Goal: Information Seeking & Learning: Learn about a topic

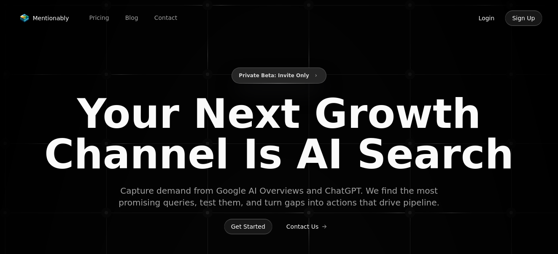
type input "**********"
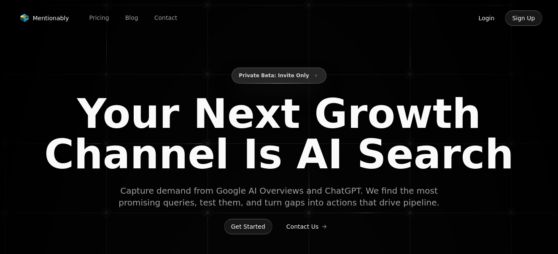
type input "**********"
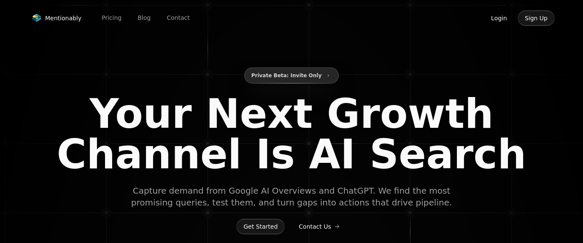
click at [494, 21] on button "Login" at bounding box center [498, 18] width 30 height 16
type input "**********"
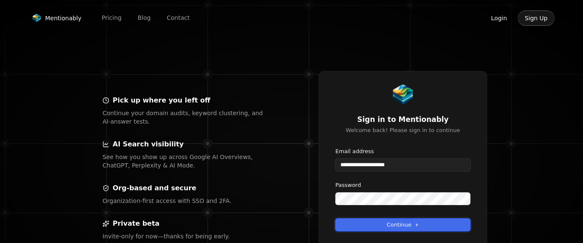
click at [387, 222] on button "Continue" at bounding box center [402, 224] width 135 height 13
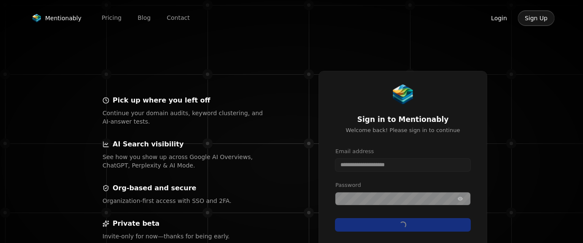
type input "**********"
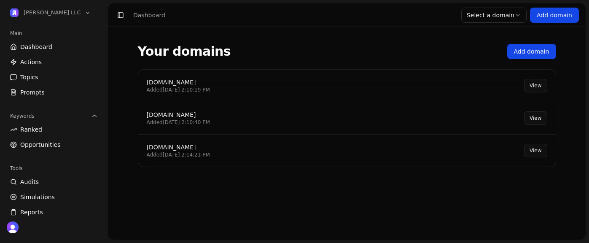
click at [533, 86] on link "View" at bounding box center [535, 85] width 23 height 13
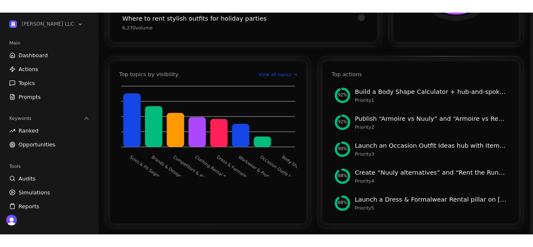
scroll to position [298, 0]
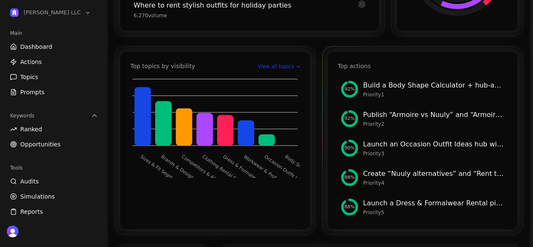
click at [350, 93] on span "92 %" at bounding box center [349, 89] width 10 height 7
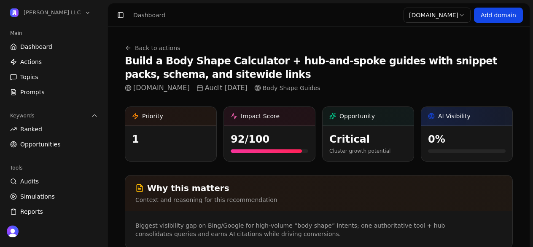
drag, startPoint x: 144, startPoint y: 62, endPoint x: 311, endPoint y: 63, distance: 167.3
click at [298, 62] on h1 "Build a Body Shape Calculator + hub-and-spoke guides with snippet packs, schema…" at bounding box center [319, 67] width 388 height 27
click at [346, 70] on h1 "Build a Body Shape Calculator + hub-and-spoke guides with snippet packs, schema…" at bounding box center [319, 67] width 388 height 27
drag, startPoint x: 155, startPoint y: 60, endPoint x: 269, endPoint y: 63, distance: 114.3
click at [269, 63] on h1 "Build a Body Shape Calculator + hub-and-spoke guides with snippet packs, schema…" at bounding box center [319, 67] width 388 height 27
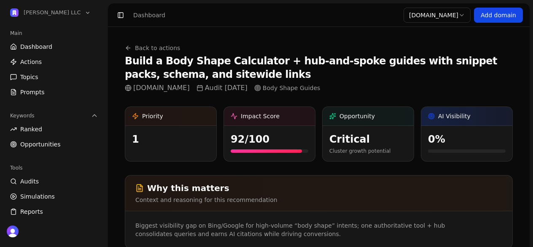
click at [326, 64] on h1 "Build a Body Shape Calculator + hub-and-spoke guides with snippet packs, schema…" at bounding box center [319, 67] width 388 height 27
drag, startPoint x: 308, startPoint y: 61, endPoint x: 402, endPoint y: 61, distance: 93.6
click at [402, 61] on h1 "Build a Body Shape Calculator + hub-and-spoke guides with snippet packs, schema…" at bounding box center [319, 67] width 388 height 27
click at [432, 62] on h1 "Build a Body Shape Calculator + hub-and-spoke guides with snippet packs, schema…" at bounding box center [319, 67] width 388 height 27
drag, startPoint x: 449, startPoint y: 65, endPoint x: 191, endPoint y: 59, distance: 258.5
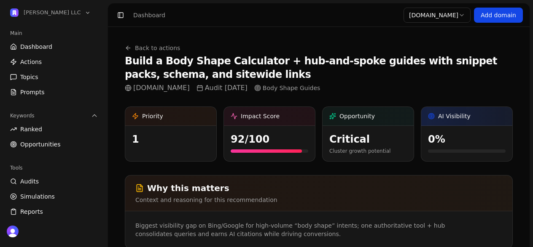
click at [191, 59] on h1 "Build a Body Shape Calculator + hub-and-spoke guides with snippet packs, schema…" at bounding box center [319, 67] width 388 height 27
drag, startPoint x: 148, startPoint y: 59, endPoint x: 334, endPoint y: 59, distance: 185.5
click at [331, 59] on h1 "Build a Body Shape Calculator + hub-and-spoke guides with snippet packs, schema…" at bounding box center [319, 67] width 388 height 27
click at [375, 59] on h1 "Build a Body Shape Calculator + hub-and-spoke guides with snippet packs, schema…" at bounding box center [319, 67] width 388 height 27
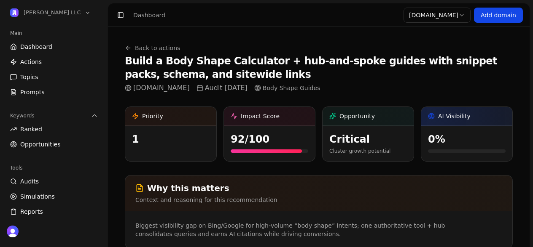
click at [373, 61] on h1 "Build a Body Shape Calculator + hub-and-spoke guides with snippet packs, schema…" at bounding box center [319, 67] width 388 height 27
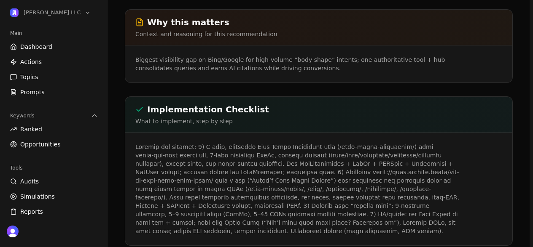
scroll to position [174, 0]
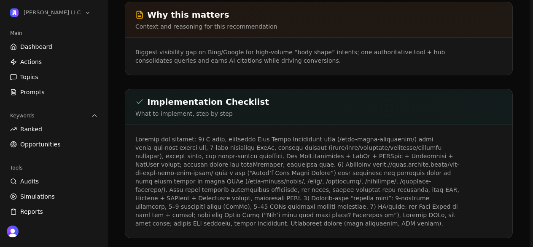
drag, startPoint x: 186, startPoint y: 148, endPoint x: 223, endPoint y: 190, distance: 55.8
click at [223, 190] on p at bounding box center [297, 181] width 324 height 93
click at [224, 191] on p at bounding box center [297, 181] width 324 height 93
drag, startPoint x: 217, startPoint y: 153, endPoint x: 237, endPoint y: 201, distance: 51.2
click at [237, 201] on p at bounding box center [297, 181] width 324 height 93
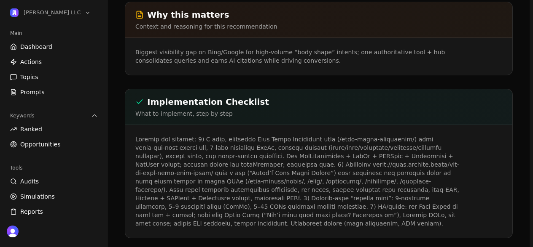
click at [246, 206] on p at bounding box center [297, 181] width 324 height 93
drag, startPoint x: 239, startPoint y: 154, endPoint x: 258, endPoint y: 206, distance: 55.4
click at [258, 206] on p at bounding box center [297, 181] width 324 height 93
click at [262, 206] on p at bounding box center [297, 181] width 324 height 93
drag, startPoint x: 222, startPoint y: 154, endPoint x: 243, endPoint y: 208, distance: 57.9
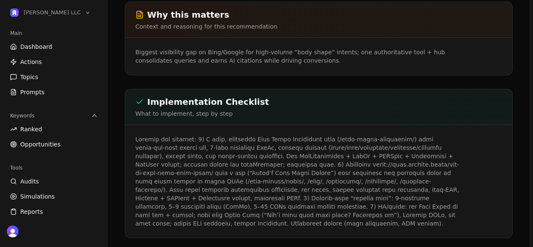
click at [243, 208] on p at bounding box center [297, 181] width 324 height 93
drag, startPoint x: 254, startPoint y: 212, endPoint x: 234, endPoint y: 187, distance: 31.5
click at [253, 211] on p at bounding box center [297, 181] width 324 height 93
drag, startPoint x: 175, startPoint y: 152, endPoint x: 274, endPoint y: 204, distance: 111.2
click at [274, 204] on p at bounding box center [297, 181] width 324 height 93
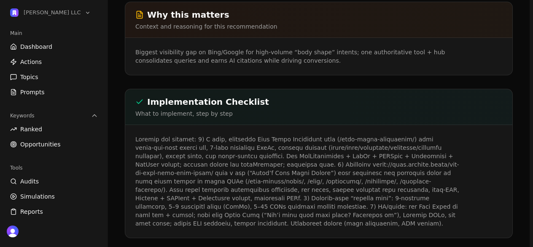
click at [274, 204] on p at bounding box center [297, 181] width 324 height 93
drag, startPoint x: 246, startPoint y: 151, endPoint x: 291, endPoint y: 191, distance: 60.0
click at [291, 191] on p at bounding box center [297, 181] width 324 height 93
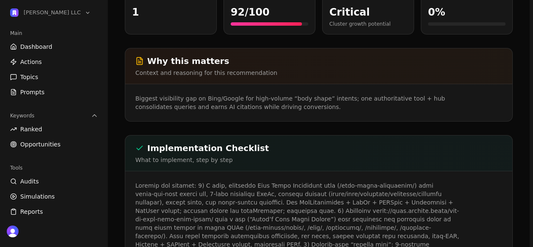
scroll to position [0, 0]
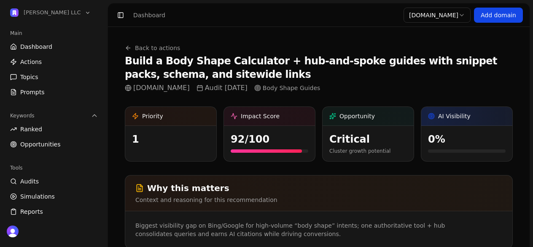
click at [153, 49] on link "Back to actions" at bounding box center [152, 48] width 55 height 8
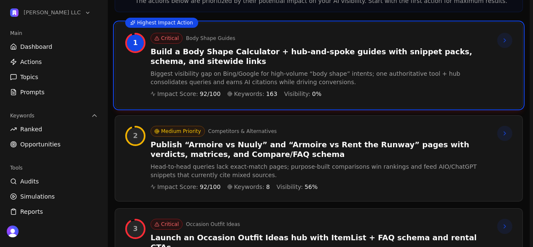
scroll to position [143, 0]
click at [383, 64] on h3 "Build a Body Shape Calculator + hub-and-spoke guides with snippet packs, schema…" at bounding box center [320, 56] width 340 height 19
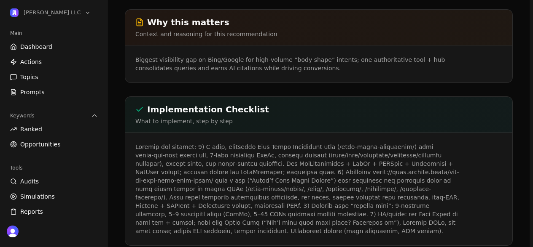
scroll to position [185, 0]
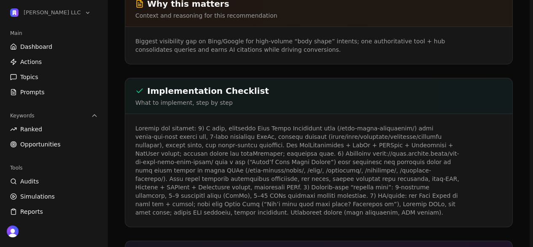
drag, startPoint x: 216, startPoint y: 212, endPoint x: 135, endPoint y: 126, distance: 118.4
click at [135, 126] on div at bounding box center [318, 170] width 387 height 113
copy p "Combine and deliver: 1) A fast, indexable Body Shape Calculator page (/body-sha…"
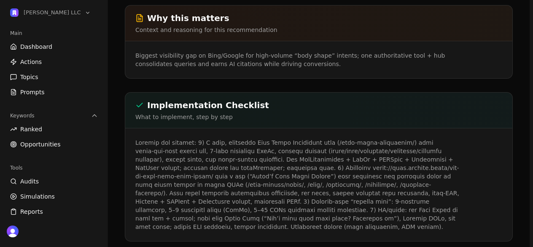
scroll to position [220, 0]
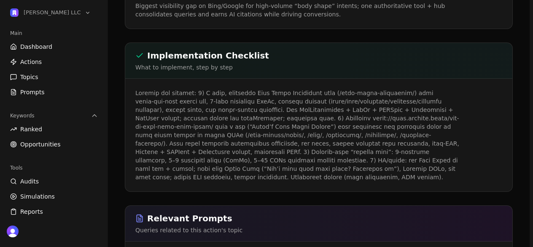
drag, startPoint x: 285, startPoint y: 143, endPoint x: 252, endPoint y: 154, distance: 34.3
click at [285, 143] on p at bounding box center [297, 135] width 324 height 93
drag, startPoint x: 219, startPoint y: 176, endPoint x: 136, endPoint y: 92, distance: 118.0
click at [136, 92] on p at bounding box center [297, 135] width 324 height 93
copy p "Combine and deliver: 1) A fast, indexable Body Shape Calculator page (/body-sha…"
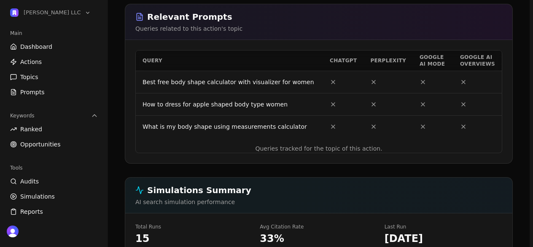
scroll to position [422, 0]
drag, startPoint x: 273, startPoint y: 149, endPoint x: 338, endPoint y: 149, distance: 65.3
click at [338, 149] on caption "Queries tracked for the topic of this action." at bounding box center [319, 149] width 366 height 8
click at [355, 150] on caption "Queries tracked for the topic of this action." at bounding box center [319, 149] width 366 height 8
drag, startPoint x: 360, startPoint y: 148, endPoint x: 281, endPoint y: 148, distance: 79.2
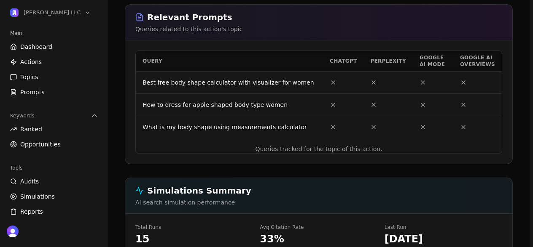
click at [281, 148] on caption "Queries tracked for the topic of this action." at bounding box center [319, 149] width 366 height 8
drag, startPoint x: 298, startPoint y: 126, endPoint x: 136, endPoint y: 82, distance: 167.4
click at [136, 82] on tbody "Best free body shape calculator with visualizer for women How to dress for appl…" at bounding box center [319, 104] width 366 height 67
copy tbody "Best free body shape calculator with visualizer for women How to dress for appl…"
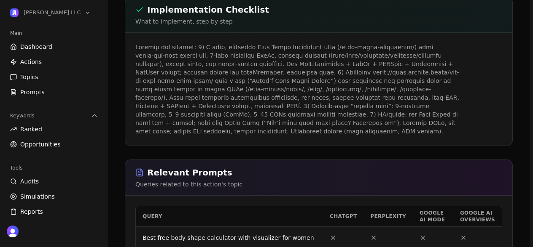
scroll to position [249, 0]
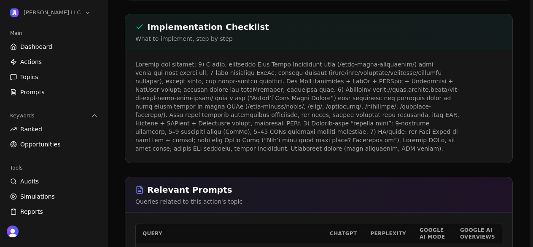
drag, startPoint x: 220, startPoint y: 149, endPoint x: 127, endPoint y: 56, distance: 131.1
click at [127, 56] on div at bounding box center [318, 106] width 387 height 113
copy p "Combine and deliver: 1) A fast, indexable Body Shape Calculator page (/body-sha…"
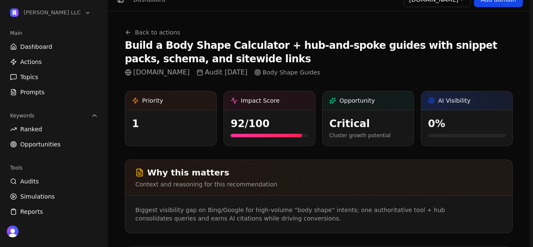
scroll to position [0, 0]
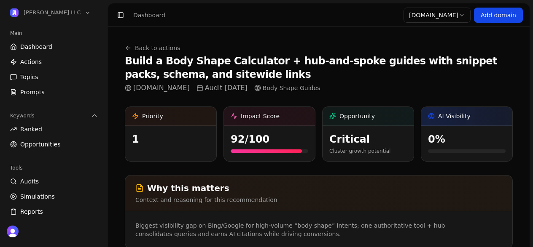
click at [154, 18] on div "Dashboard" at bounding box center [149, 15] width 32 height 8
drag, startPoint x: 126, startPoint y: 13, endPoint x: 121, endPoint y: 14, distance: 5.2
click at [125, 13] on button "Toggle Sidebar" at bounding box center [121, 15] width 12 height 12
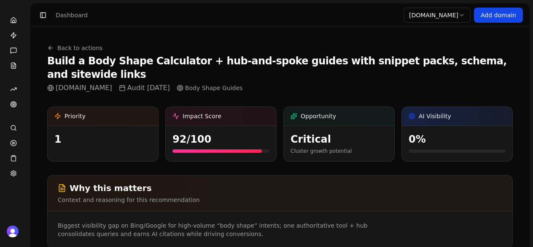
click at [118, 15] on header "Toggle Sidebar Dashboard Select domain armoire.style Add domain" at bounding box center [279, 15] width 499 height 24
click at [120, 15] on header "Toggle Sidebar Dashboard Select domain armoire.style Add domain" at bounding box center [279, 15] width 499 height 24
click at [71, 16] on div "Dashboard" at bounding box center [72, 15] width 32 height 8
click at [39, 11] on button "Toggle Sidebar" at bounding box center [43, 15] width 12 height 12
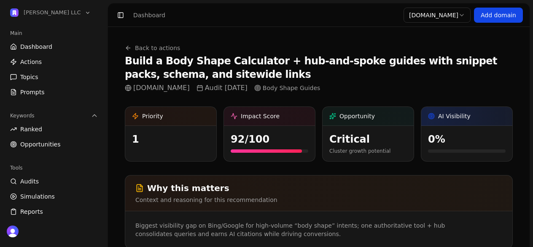
click at [23, 43] on span "Dashboard" at bounding box center [36, 47] width 32 height 8
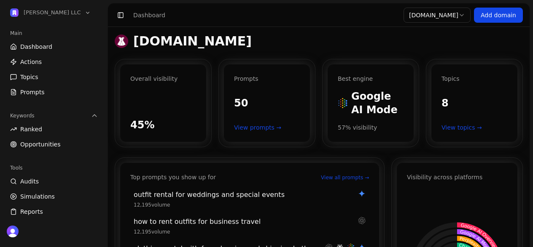
click at [24, 43] on span "Dashboard" at bounding box center [36, 47] width 32 height 8
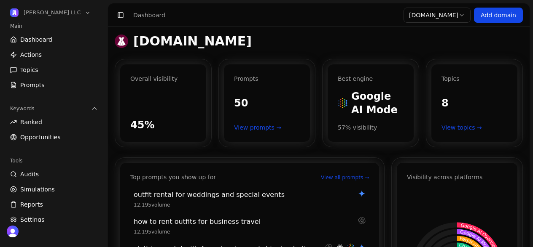
scroll to position [13, 0]
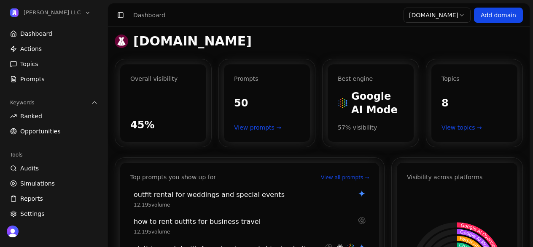
click at [30, 168] on span "Audits" at bounding box center [29, 168] width 19 height 8
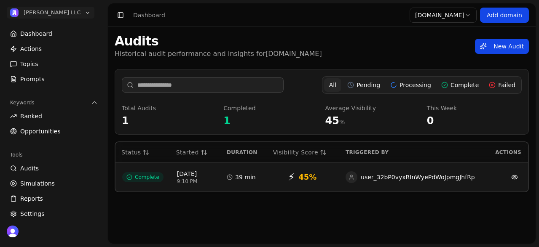
click at [34, 12] on span "[PERSON_NAME] LLC" at bounding box center [52, 13] width 57 height 8
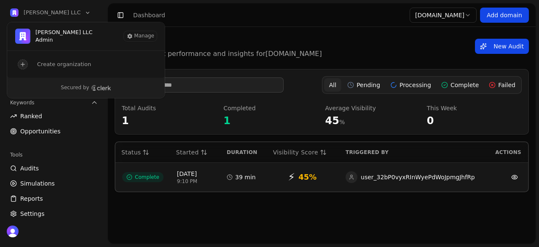
click at [37, 33] on span "[PERSON_NAME] LLC" at bounding box center [63, 33] width 57 height 8
click at [21, 38] on img "Lauren Logan LLC is active" at bounding box center [22, 36] width 15 height 15
click at [391, 13] on header "Toggle Sidebar Dashboard Select domain armoire.style Add domain" at bounding box center [322, 15] width 428 height 24
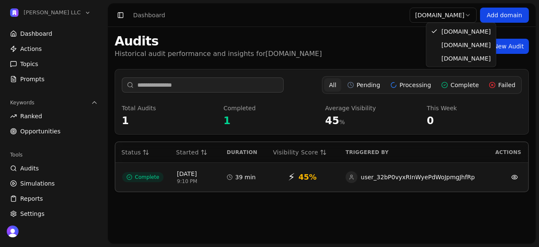
click at [463, 15] on html "Lauren Logan LLC Main Dashboard Actions Topics Prompts Keywords Ranked Opportun…" at bounding box center [269, 123] width 539 height 247
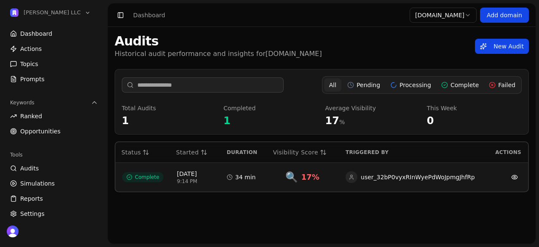
click at [482, 176] on td "user_32bP0vyxRInWyePdWoJpmgJhfRp" at bounding box center [413, 177] width 148 height 29
click at [492, 180] on td at bounding box center [507, 177] width 41 height 29
click at [513, 178] on link at bounding box center [514, 177] width 13 height 13
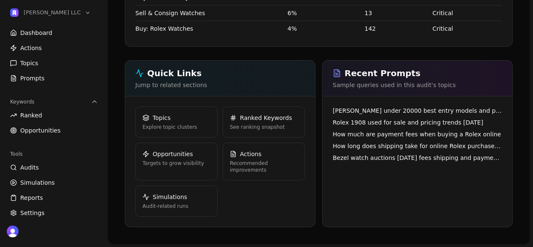
scroll to position [1698, 0]
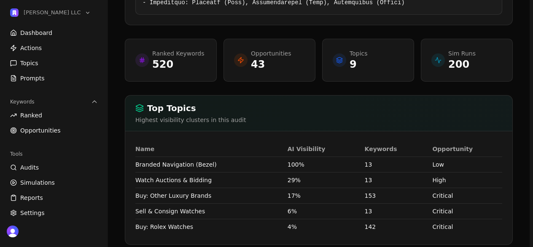
click at [179, 108] on h2 "Top Topics" at bounding box center [318, 108] width 367 height 12
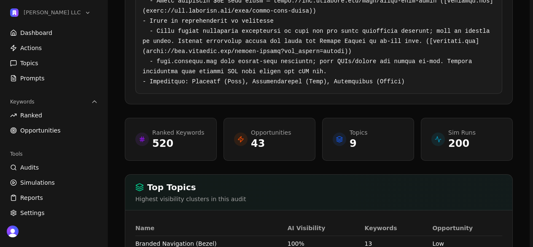
click at [183, 141] on p "520" at bounding box center [178, 143] width 52 height 13
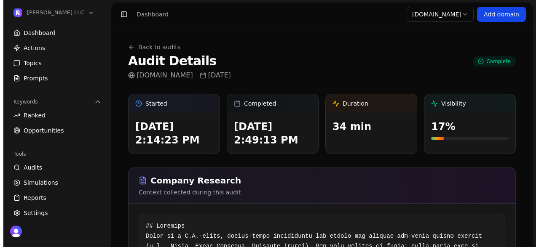
scroll to position [0, 0]
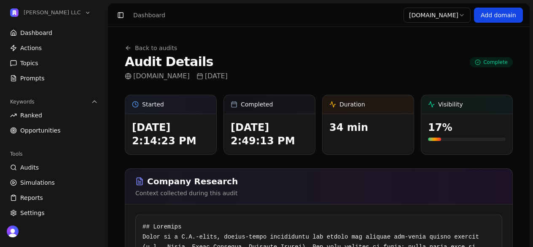
click at [154, 52] on div "Back to audits Audit Details shop.getbezel.com 2025-09-12" at bounding box center [176, 63] width 103 height 38
click at [155, 49] on link "Back to audits" at bounding box center [151, 48] width 52 height 8
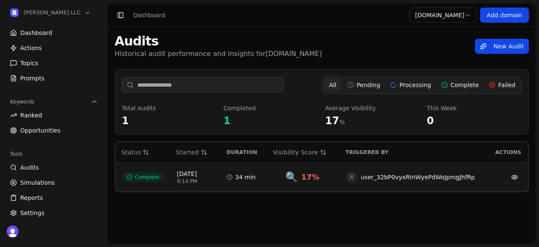
click at [118, 13] on button "Toggle Sidebar" at bounding box center [121, 15] width 12 height 12
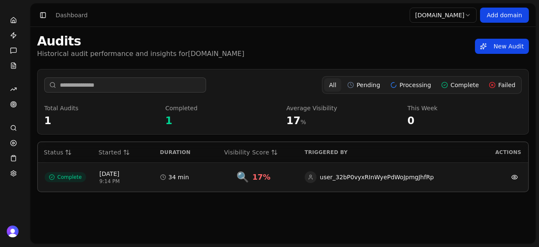
click at [50, 17] on header "Toggle Sidebar Dashboard Select domain shop.getbezel.com Add domain" at bounding box center [282, 15] width 505 height 24
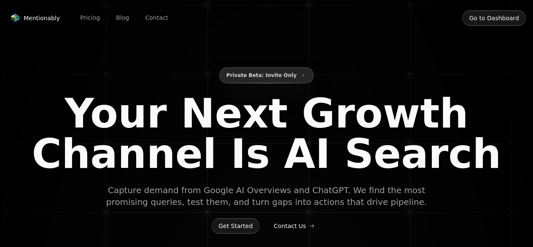
click at [480, 19] on button "Go to Dashboard" at bounding box center [494, 18] width 64 height 16
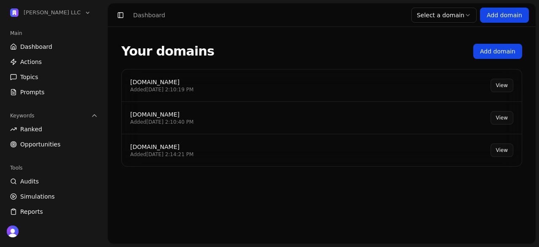
click at [509, 150] on link "View" at bounding box center [502, 150] width 23 height 13
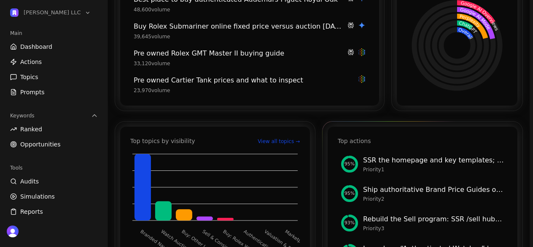
scroll to position [228, 0]
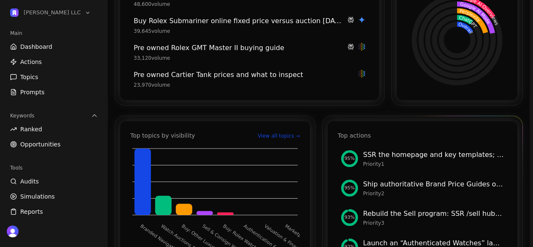
click at [456, 161] on div "Priority 1" at bounding box center [433, 164] width 141 height 7
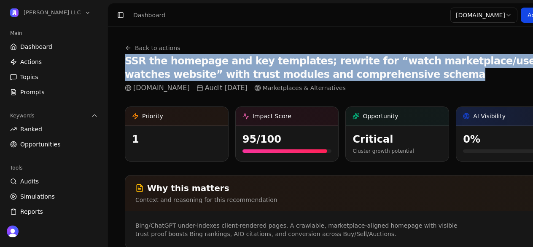
drag, startPoint x: 390, startPoint y: 74, endPoint x: 121, endPoint y: 62, distance: 269.6
copy h1 "SSR the homepage and key templates; rewrite for “watch marketplace/used watches…"
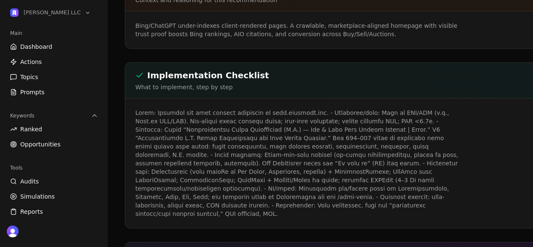
scroll to position [201, 0]
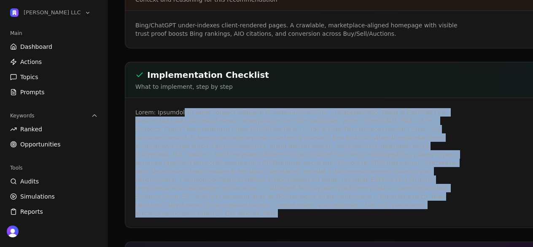
drag, startPoint x: 185, startPoint y: 113, endPoint x: 270, endPoint y: 205, distance: 125.0
click at [270, 205] on p at bounding box center [297, 163] width 324 height 110
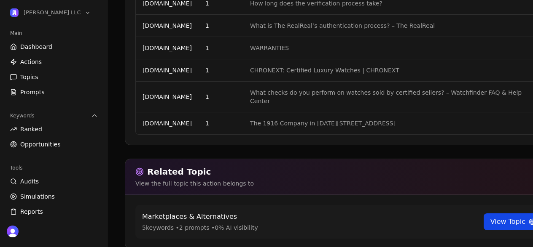
scroll to position [1085, 0]
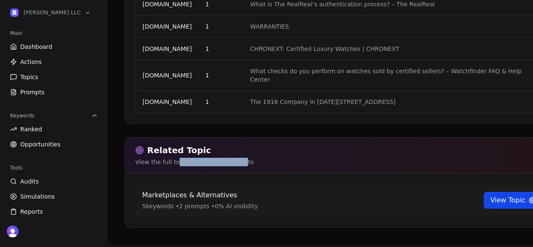
drag, startPoint x: 186, startPoint y: 164, endPoint x: 238, endPoint y: 163, distance: 51.9
click at [238, 163] on p "View the full topic this action belongs to" at bounding box center [341, 162] width 413 height 8
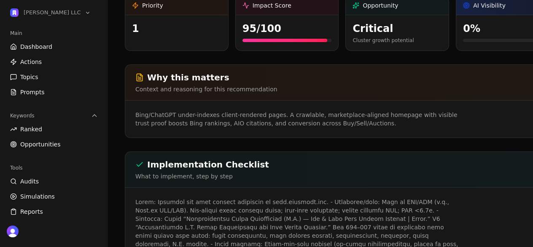
scroll to position [146, 0]
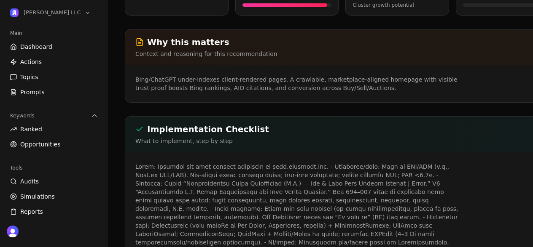
click at [201, 81] on p "Bing/ChatGPT under-indexes client-rendered pages. A crawlable, marketplace-alig…" at bounding box center [297, 83] width 324 height 17
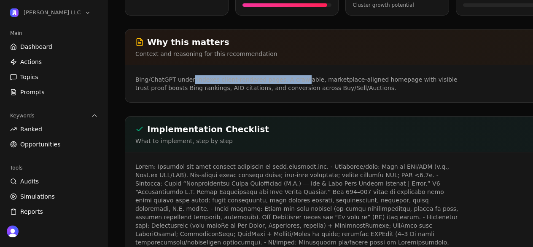
drag, startPoint x: 191, startPoint y: 81, endPoint x: 300, endPoint y: 80, distance: 108.7
click at [300, 80] on p "Bing/ChatGPT under-indexes client-rendered pages. A crawlable, marketplace-alig…" at bounding box center [297, 83] width 324 height 17
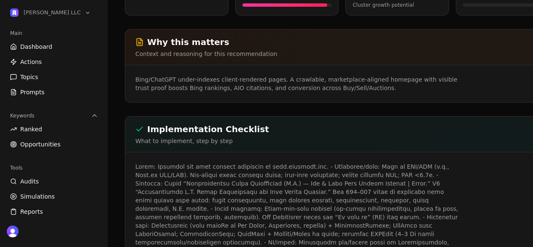
click at [337, 80] on p "Bing/ChatGPT under-indexes client-rendered pages. A crawlable, marketplace-alig…" at bounding box center [297, 83] width 324 height 17
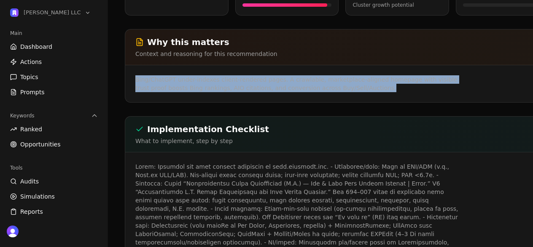
click at [337, 80] on p "Bing/ChatGPT under-indexes client-rendered pages. A crawlable, marketplace-alig…" at bounding box center [297, 83] width 324 height 17
click at [362, 89] on p "Bing/ChatGPT under-indexes client-rendered pages. A crawlable, marketplace-alig…" at bounding box center [297, 83] width 324 height 17
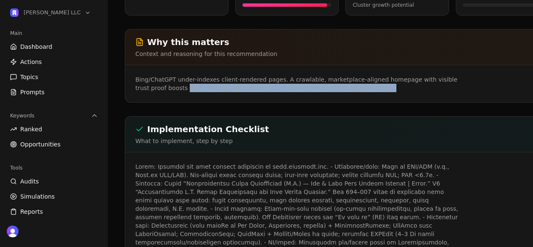
drag, startPoint x: 379, startPoint y: 88, endPoint x: 171, endPoint y: 88, distance: 208.2
click at [171, 88] on p "Bing/ChatGPT under-indexes client-rendered pages. A crawlable, marketplace-alig…" at bounding box center [297, 83] width 324 height 17
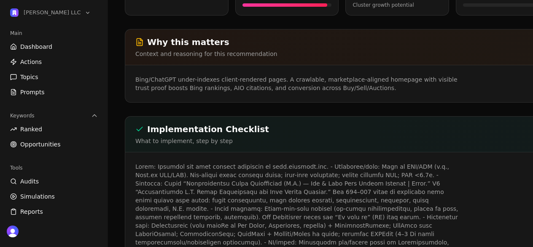
click at [170, 88] on p "Bing/ChatGPT under-indexes client-rendered pages. A crawlable, marketplace-alig…" at bounding box center [297, 83] width 324 height 17
click at [169, 82] on p "Bing/ChatGPT under-indexes client-rendered pages. A crawlable, marketplace-alig…" at bounding box center [297, 83] width 324 height 17
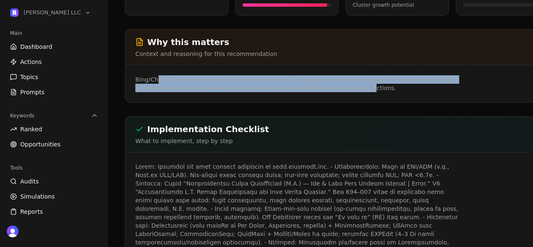
drag, startPoint x: 155, startPoint y: 81, endPoint x: 344, endPoint y: 87, distance: 188.5
click at [344, 87] on p "Bing/ChatGPT under-indexes client-rendered pages. A crawlable, marketplace-alig…" at bounding box center [297, 83] width 324 height 17
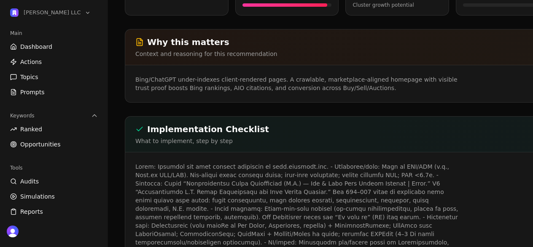
click at [368, 87] on p "Bing/ChatGPT under-indexes client-rendered pages. A crawlable, marketplace-alig…" at bounding box center [297, 83] width 324 height 17
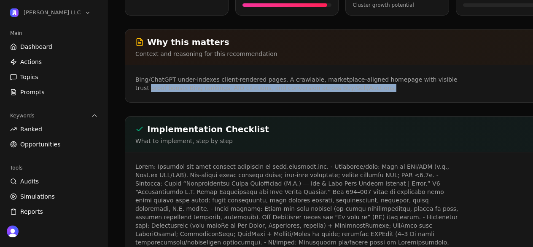
drag, startPoint x: 381, startPoint y: 89, endPoint x: 134, endPoint y: 83, distance: 247.5
click at [134, 83] on div "Bing/ChatGPT under-indexes client-rendered pages. A crawlable, marketplace-alig…" at bounding box center [342, 83] width 434 height 37
click at [307, 91] on p "Bing/ChatGPT under-indexes client-rendered pages. A crawlable, marketplace-alig…" at bounding box center [297, 83] width 324 height 17
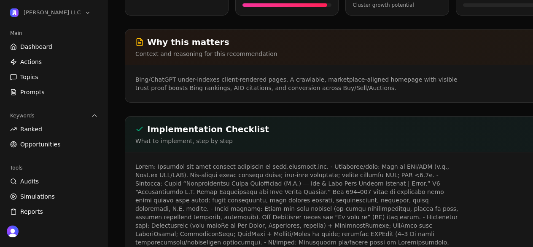
click at [270, 87] on p "Bing/ChatGPT under-indexes client-rendered pages. A crawlable, marketplace-alig…" at bounding box center [297, 83] width 324 height 17
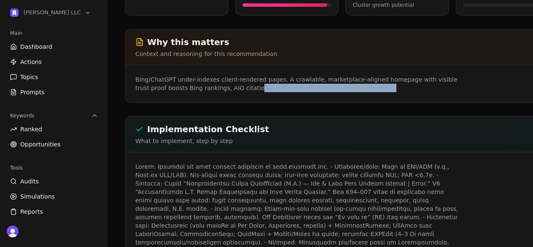
drag, startPoint x: 325, startPoint y: 85, endPoint x: 377, endPoint y: 86, distance: 51.9
click at [377, 86] on p "Bing/ChatGPT under-indexes client-rendered pages. A crawlable, marketplace-alig…" at bounding box center [297, 83] width 324 height 17
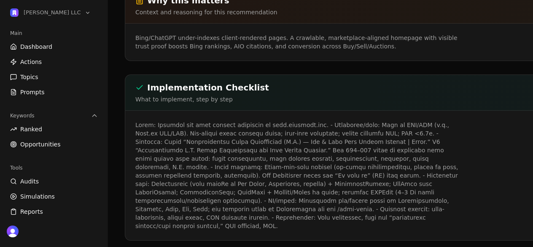
scroll to position [201, 0]
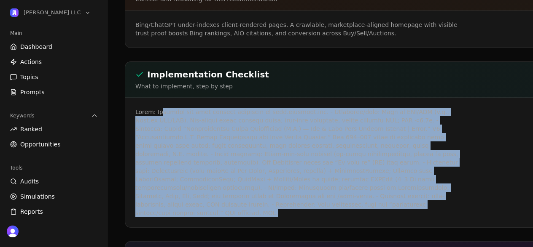
drag, startPoint x: 165, startPoint y: 114, endPoint x: 305, endPoint y: 205, distance: 167.2
click at [305, 205] on p at bounding box center [297, 163] width 324 height 110
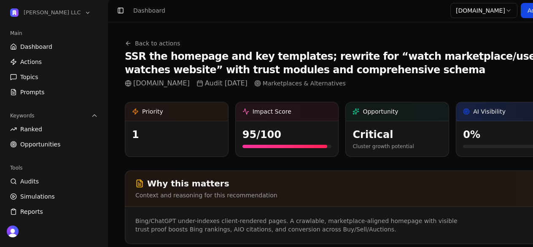
scroll to position [0, 0]
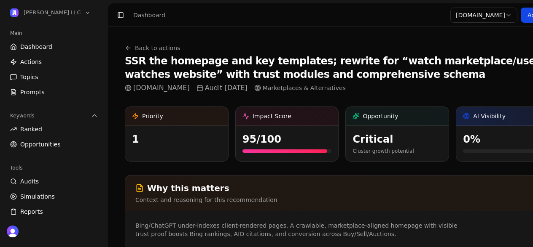
click at [162, 47] on link "Back to actions" at bounding box center [152, 48] width 55 height 8
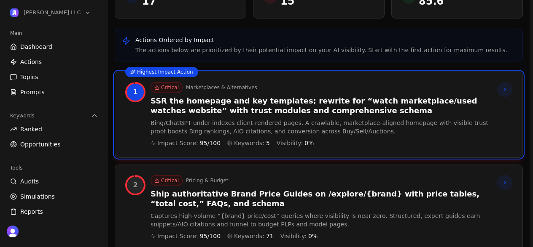
scroll to position [95, 0]
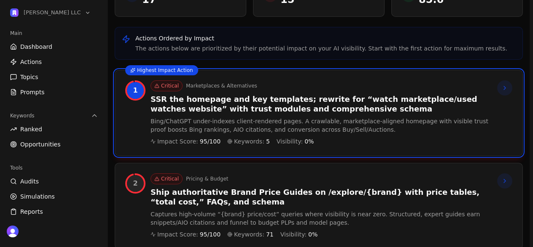
click at [405, 138] on div "Impact Score: 95 /100 Keywords: 5 Visibility: 0 %" at bounding box center [320, 141] width 340 height 8
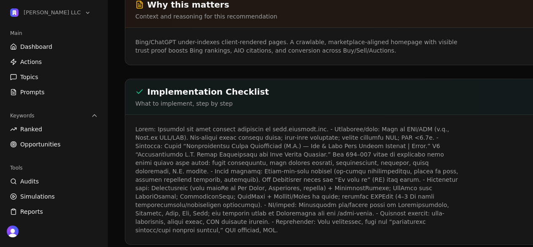
scroll to position [184, 0]
click at [247, 181] on p at bounding box center [297, 180] width 324 height 110
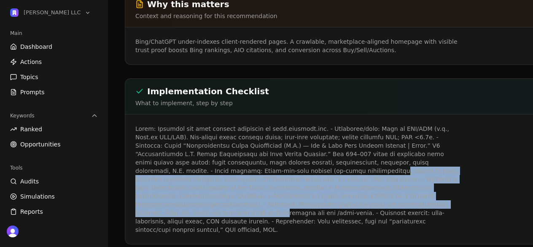
drag, startPoint x: 244, startPoint y: 169, endPoint x: 277, endPoint y: 202, distance: 47.7
click at [277, 202] on p at bounding box center [297, 180] width 324 height 110
drag, startPoint x: 277, startPoint y: 202, endPoint x: 311, endPoint y: 211, distance: 34.3
click at [278, 202] on p at bounding box center [297, 180] width 324 height 110
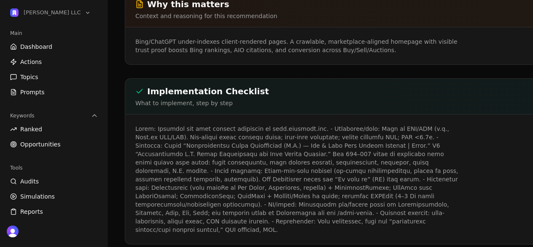
click at [328, 215] on p at bounding box center [297, 180] width 324 height 110
click at [222, 204] on p at bounding box center [297, 180] width 324 height 110
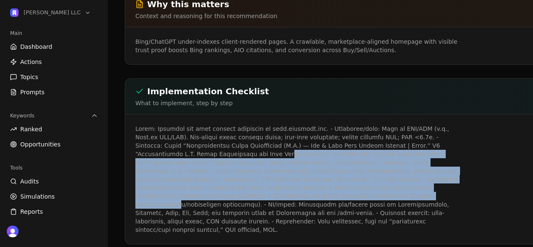
drag, startPoint x: 207, startPoint y: 168, endPoint x: 211, endPoint y: 194, distance: 26.1
click at [211, 194] on p at bounding box center [297, 180] width 324 height 110
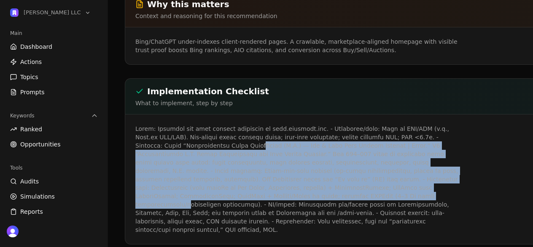
click at [220, 198] on p at bounding box center [297, 180] width 324 height 110
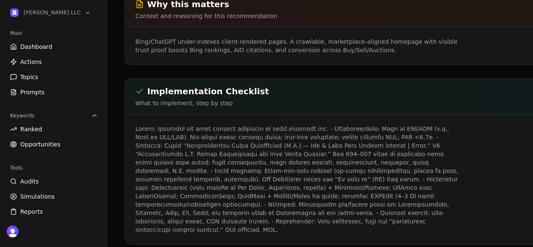
click at [220, 198] on p at bounding box center [297, 180] width 324 height 110
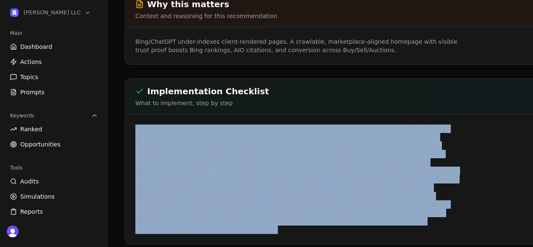
drag, startPoint x: 228, startPoint y: 224, endPoint x: 132, endPoint y: 128, distance: 135.6
click at [132, 128] on div at bounding box center [342, 180] width 434 height 130
copy p "Lorem: Ipsumdol sit amet consect adipiscin el sedd.eiusmodt.inc. - Utlaboree/do…"
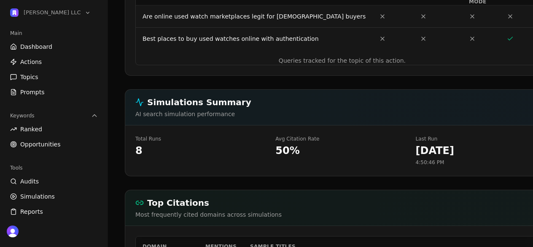
scroll to position [426, 0]
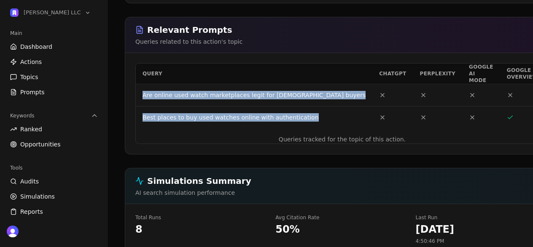
drag, startPoint x: 309, startPoint y: 110, endPoint x: 142, endPoint y: 88, distance: 167.5
click at [142, 88] on tbody "Are online used watch marketplaces legit for US buyers Best places to buy used …" at bounding box center [342, 106] width 413 height 45
copy tbody "Are online used watch marketplaces legit for US buyers Best places to buy used …"
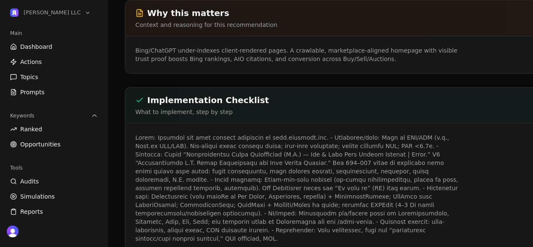
scroll to position [183, 0]
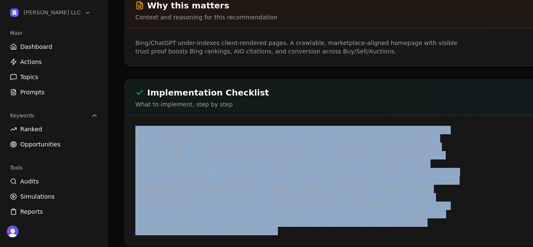
drag, startPoint x: 232, startPoint y: 222, endPoint x: 135, endPoint y: 129, distance: 134.7
click at [135, 129] on div at bounding box center [342, 181] width 434 height 130
copy p "Lorem: Ipsumdol sit amet consect adipiscin el sedd.eiusmodt.inc. - Utlaboree/do…"
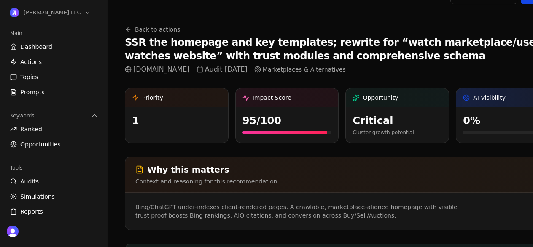
scroll to position [0, 0]
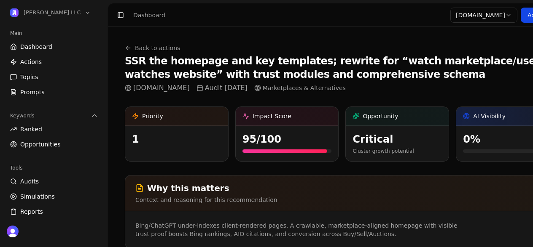
click at [155, 45] on link "Back to actions" at bounding box center [152, 48] width 55 height 8
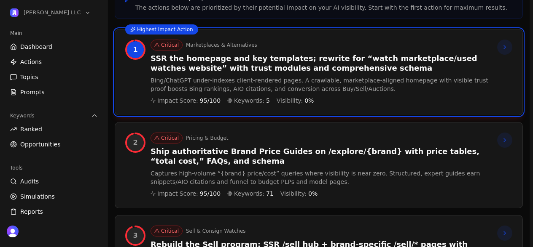
scroll to position [155, 0]
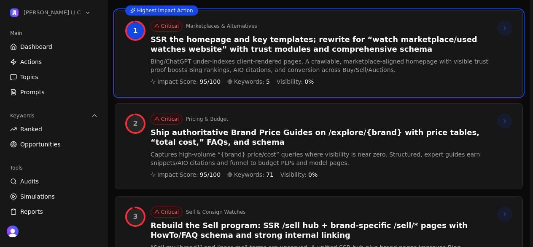
click at [330, 143] on h3 "Ship authoritative Brand Price Guides on /explore/{brand} with price tables, “t…" at bounding box center [320, 137] width 340 height 19
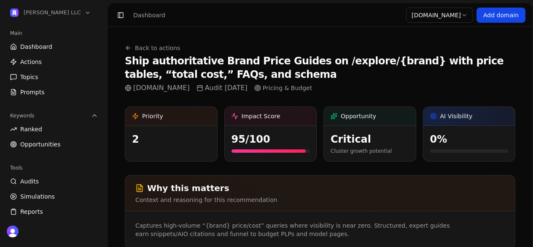
click at [346, 142] on div "critical" at bounding box center [369, 139] width 78 height 13
click at [249, 141] on div "95 /100" at bounding box center [270, 139] width 78 height 13
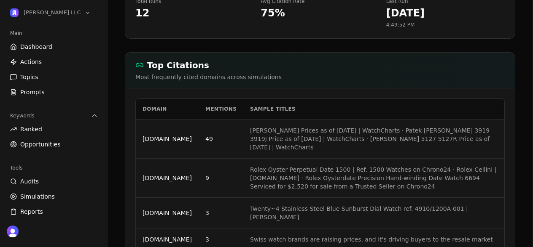
scroll to position [632, 0]
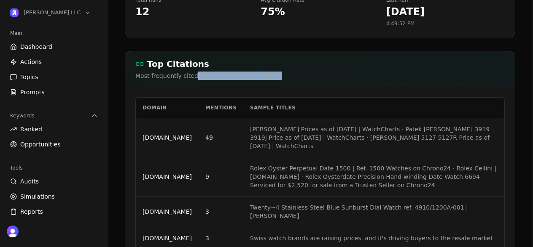
drag, startPoint x: 193, startPoint y: 68, endPoint x: 297, endPoint y: 67, distance: 104.1
click at [297, 72] on p "Most frequently cited domains across simulations" at bounding box center [319, 76] width 369 height 8
drag, startPoint x: 309, startPoint y: 68, endPoint x: 132, endPoint y: 65, distance: 177.5
click at [132, 65] on div "Top Citations Most frequently cited domains across simulations" at bounding box center [319, 69] width 389 height 36
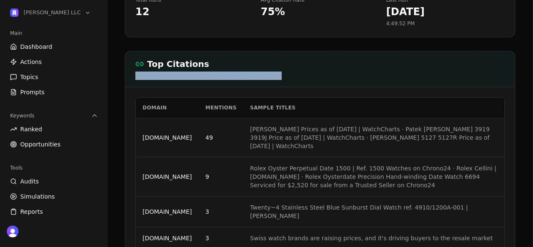
click at [152, 72] on p "Most frequently cited domains across simulations" at bounding box center [319, 76] width 369 height 8
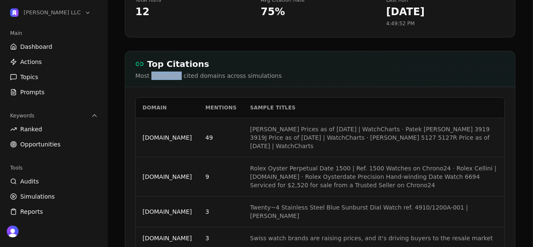
click at [152, 72] on p "Most frequently cited domains across simulations" at bounding box center [319, 76] width 369 height 8
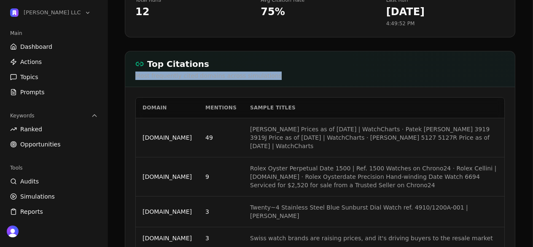
click at [152, 72] on p "Most frequently cited domains across simulations" at bounding box center [319, 76] width 369 height 8
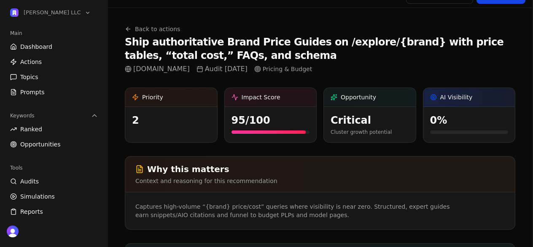
scroll to position [0, 0]
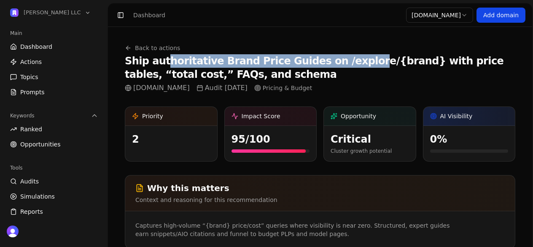
drag, startPoint x: 161, startPoint y: 62, endPoint x: 336, endPoint y: 63, distance: 174.9
click at [336, 63] on h1 "Ship authoritative Brand Price Guides on /explore/{brand} with price tables, “t…" at bounding box center [320, 67] width 390 height 27
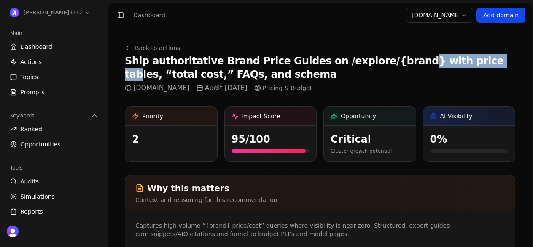
drag, startPoint x: 392, startPoint y: 64, endPoint x: 443, endPoint y: 64, distance: 51.0
click at [441, 64] on h1 "Ship authoritative Brand Price Guides on /explore/{brand} with price tables, “t…" at bounding box center [320, 67] width 390 height 27
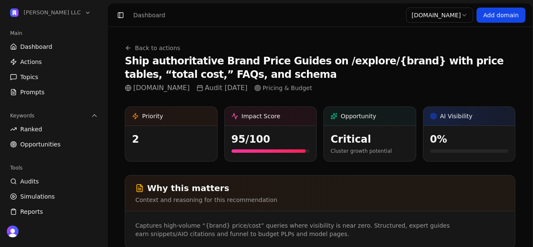
click at [468, 62] on h1 "Ship authoritative Brand Price Guides on /explore/{brand} with price tables, “t…" at bounding box center [320, 67] width 390 height 27
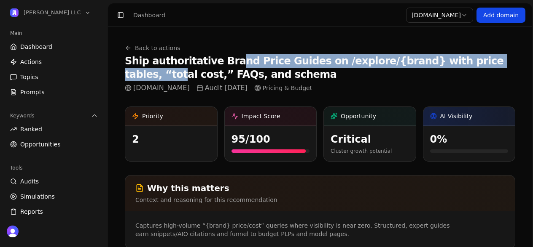
drag, startPoint x: 476, startPoint y: 62, endPoint x: 223, endPoint y: 62, distance: 253.3
click at [223, 62] on h1 "Ship authoritative Brand Price Guides on /explore/{brand} with price tables, “t…" at bounding box center [320, 67] width 390 height 27
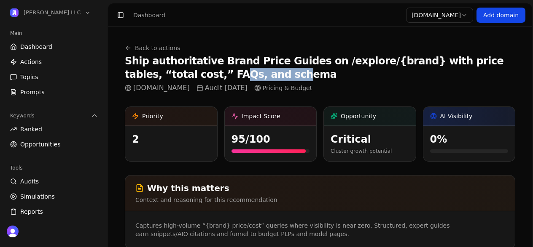
drag, startPoint x: 140, startPoint y: 77, endPoint x: 190, endPoint y: 77, distance: 50.6
click at [190, 77] on h1 "Ship authoritative Brand Price Guides on /explore/{brand} with price tables, “t…" at bounding box center [320, 67] width 390 height 27
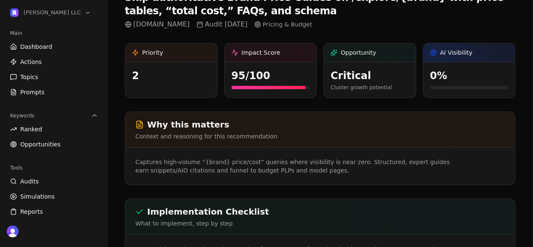
scroll to position [165, 0]
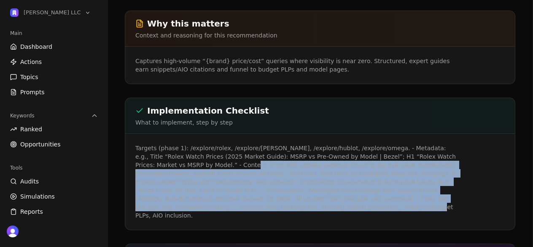
drag, startPoint x: 183, startPoint y: 162, endPoint x: 247, endPoint y: 204, distance: 76.8
click at [247, 204] on p "Targets (phase 1): /explore/rolex, /explore/[PERSON_NAME], /explore/hublot, /ex…" at bounding box center [297, 182] width 324 height 76
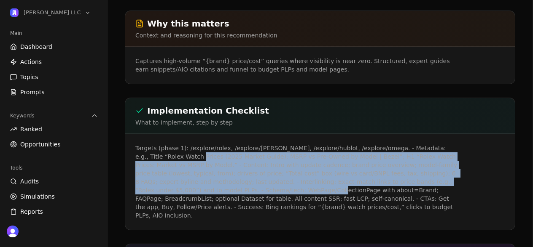
drag, startPoint x: 151, startPoint y: 155, endPoint x: 211, endPoint y: 189, distance: 68.8
click at [211, 189] on p "Targets (phase 1): /explore/rolex, /explore/[PERSON_NAME], /explore/hublot, /ex…" at bounding box center [297, 182] width 324 height 76
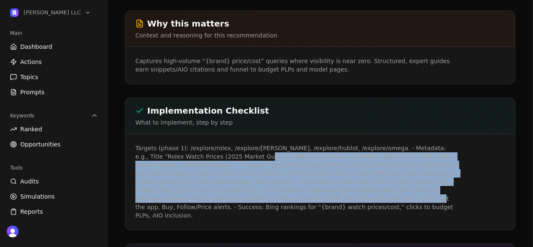
drag, startPoint x: 219, startPoint y: 161, endPoint x: 266, endPoint y: 200, distance: 61.0
click at [266, 200] on p "Targets (phase 1): /explore/rolex, /explore/[PERSON_NAME], /explore/hublot, /ex…" at bounding box center [297, 182] width 324 height 76
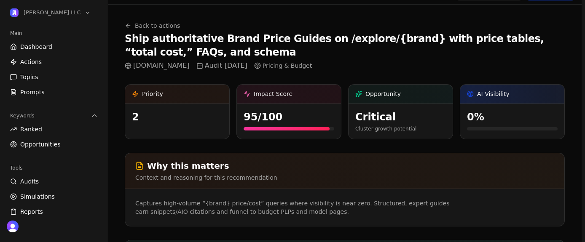
scroll to position [0, 0]
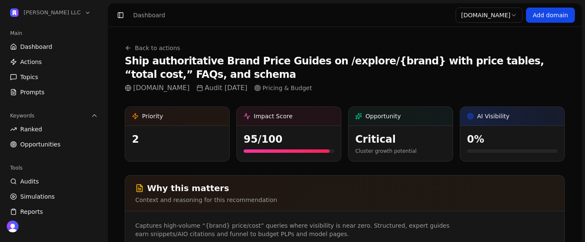
click at [165, 50] on link "Back to actions" at bounding box center [152, 48] width 55 height 8
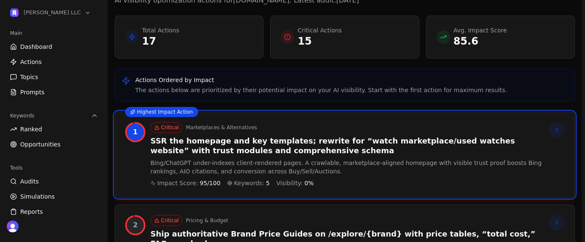
scroll to position [56, 0]
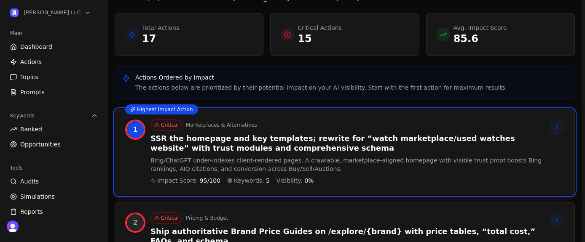
click at [345, 166] on p "Bing/ChatGPT under-indexes client-rendered pages. A crawlable, marketplace-alig…" at bounding box center [346, 164] width 392 height 17
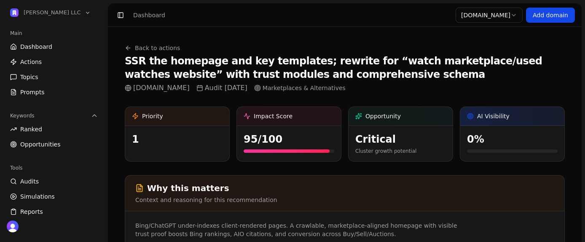
click at [166, 49] on link "Back to actions" at bounding box center [152, 48] width 55 height 8
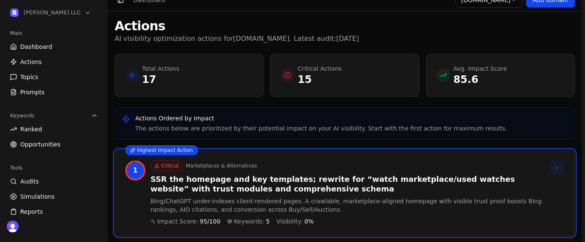
scroll to position [20, 0]
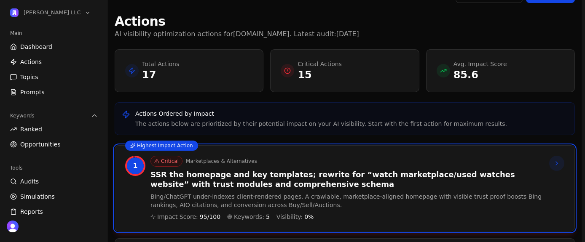
click at [489, 72] on p "85.6" at bounding box center [481, 74] width 54 height 13
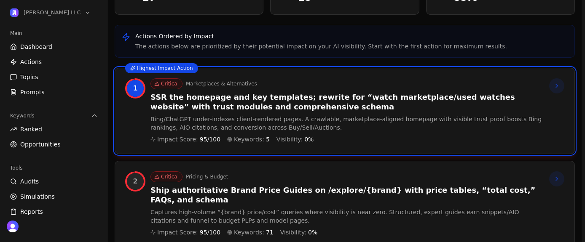
scroll to position [98, 0]
click at [424, 102] on h3 "SSR the homepage and key templates; rewrite for “watch marketplace/used watches…" at bounding box center [346, 101] width 392 height 19
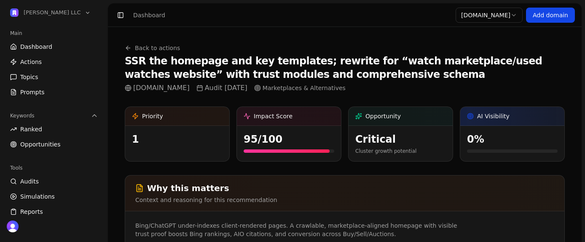
click at [307, 137] on div "95 /100" at bounding box center [289, 139] width 91 height 13
click at [242, 128] on div "95 /100" at bounding box center [289, 143] width 104 height 34
click at [280, 118] on span "Impact Score" at bounding box center [273, 116] width 39 height 8
drag, startPoint x: 245, startPoint y: 115, endPoint x: 284, endPoint y: 115, distance: 38.4
click at [284, 115] on div "Impact Score" at bounding box center [289, 116] width 91 height 8
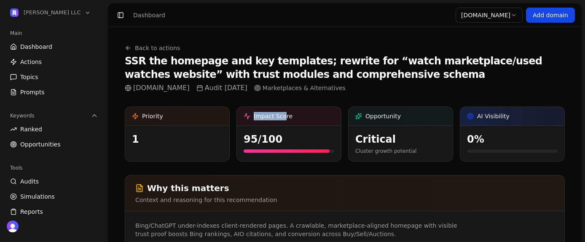
click at [284, 115] on span "Impact Score" at bounding box center [273, 116] width 39 height 8
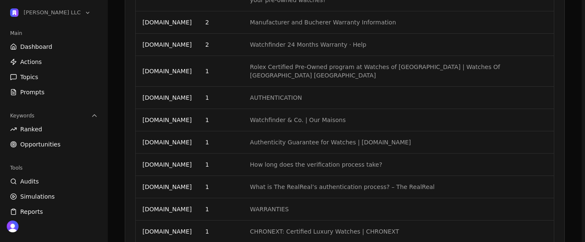
scroll to position [1081, 0]
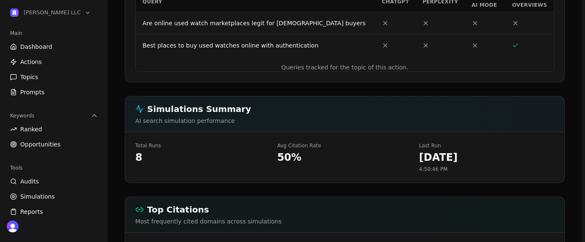
click at [145, 151] on div "8" at bounding box center [202, 157] width 135 height 13
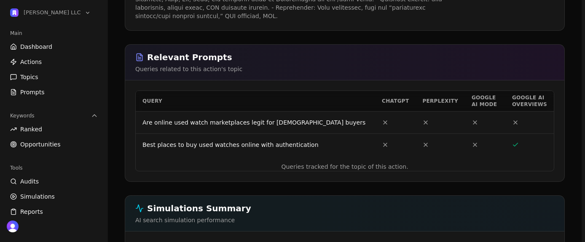
scroll to position [333, 0]
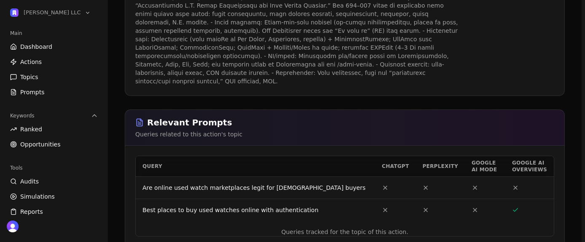
click at [337, 228] on caption "Queries tracked for the topic of this action." at bounding box center [345, 232] width 418 height 8
drag, startPoint x: 394, startPoint y: 218, endPoint x: 341, endPoint y: 219, distance: 52.7
click at [341, 219] on table "Query ChatGPT Perplexity Google AI mode Google AI overviews Are online used wat…" at bounding box center [345, 196] width 418 height 80
click at [341, 228] on caption "Queries tracked for the topic of this action." at bounding box center [345, 232] width 418 height 8
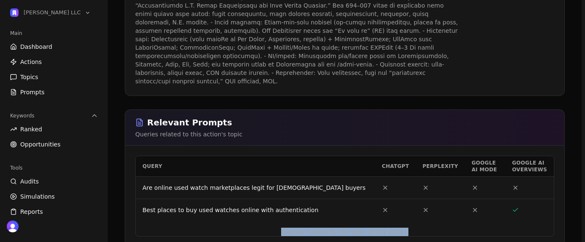
click at [341, 228] on caption "Queries tracked for the topic of this action." at bounding box center [345, 232] width 418 height 8
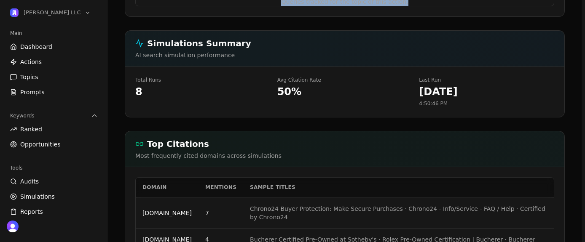
scroll to position [561, 0]
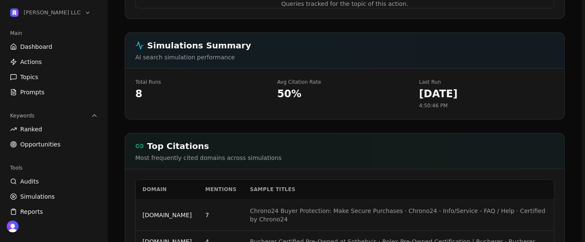
click at [295, 87] on div "50 %" at bounding box center [344, 93] width 135 height 13
click at [296, 87] on div "50 %" at bounding box center [344, 93] width 135 height 13
click at [440, 87] on div "[DATE]" at bounding box center [486, 93] width 135 height 13
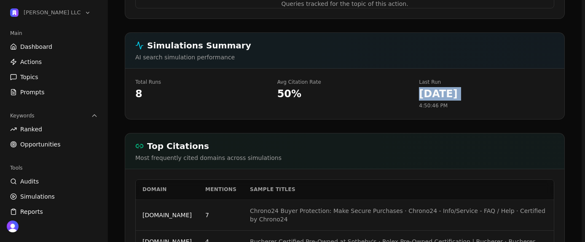
click at [440, 87] on div "[DATE]" at bounding box center [486, 93] width 135 height 13
click at [139, 87] on div "8" at bounding box center [202, 93] width 135 height 13
click at [173, 53] on p "AI search simulation performance" at bounding box center [344, 57] width 419 height 8
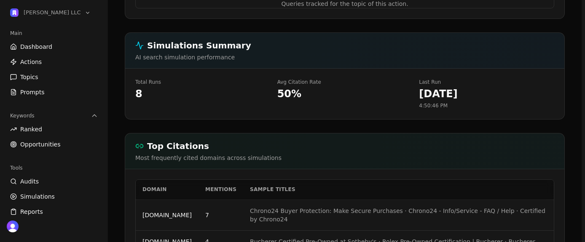
drag, startPoint x: 158, startPoint y: 48, endPoint x: 191, endPoint y: 48, distance: 32.5
click at [191, 53] on p "AI search simulation performance" at bounding box center [344, 57] width 419 height 8
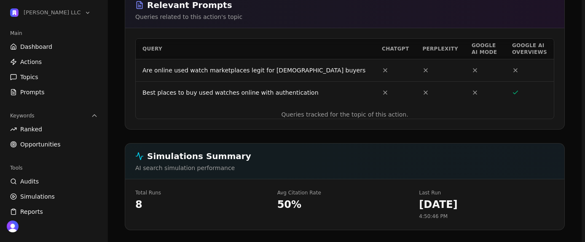
scroll to position [458, 0]
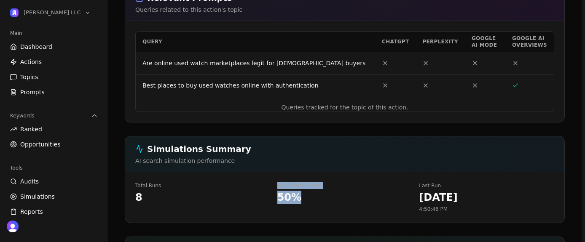
drag, startPoint x: 278, startPoint y: 178, endPoint x: 293, endPoint y: 197, distance: 24.0
click at [293, 197] on div "Avg Citation Rate 50 %" at bounding box center [344, 198] width 135 height 30
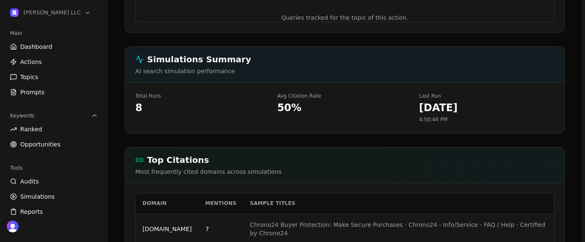
scroll to position [582, 0]
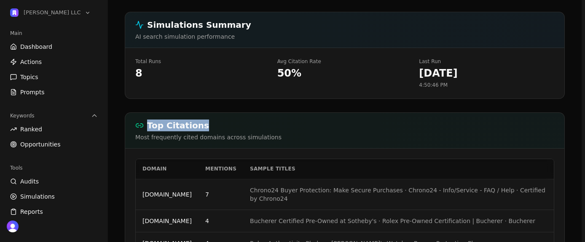
drag, startPoint x: 208, startPoint y: 118, endPoint x: 196, endPoint y: 119, distance: 11.9
click at [196, 120] on h2 "Top Citations" at bounding box center [344, 126] width 419 height 12
copy h2 "Top Citations"
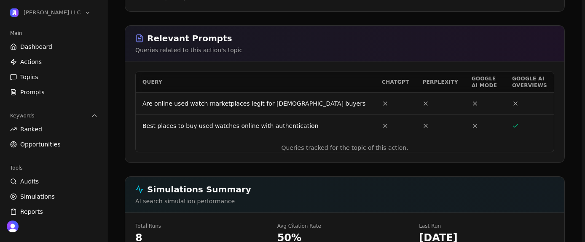
scroll to position [399, 0]
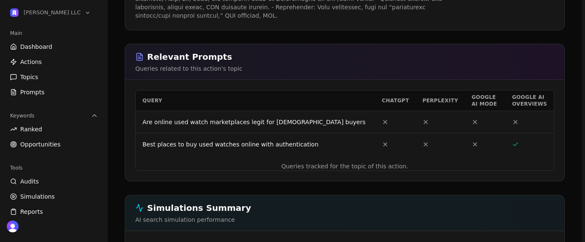
click at [209, 51] on h2 "Relevant Prompts" at bounding box center [344, 57] width 419 height 12
drag, startPoint x: 232, startPoint y: 45, endPoint x: 215, endPoint y: 48, distance: 17.3
click at [215, 51] on h2 "Relevant Prompts" at bounding box center [344, 57] width 419 height 12
copy h2 "Relevant Prompts"
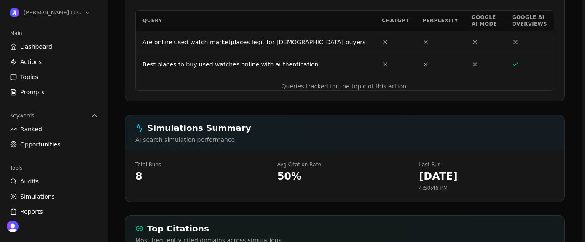
scroll to position [479, 0]
click at [191, 122] on h2 "Simulations Summary" at bounding box center [344, 128] width 419 height 12
click at [226, 169] on div "8" at bounding box center [202, 175] width 135 height 13
drag, startPoint x: 136, startPoint y: 166, endPoint x: 230, endPoint y: 166, distance: 93.6
click at [136, 169] on div "8" at bounding box center [202, 175] width 135 height 13
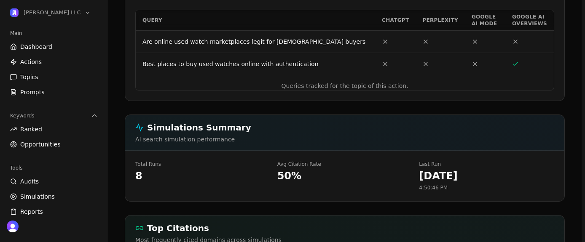
click at [293, 169] on div "50 %" at bounding box center [344, 175] width 135 height 13
drag, startPoint x: 482, startPoint y: 164, endPoint x: 467, endPoint y: 164, distance: 14.3
click at [470, 169] on div "[DATE]" at bounding box center [486, 175] width 135 height 13
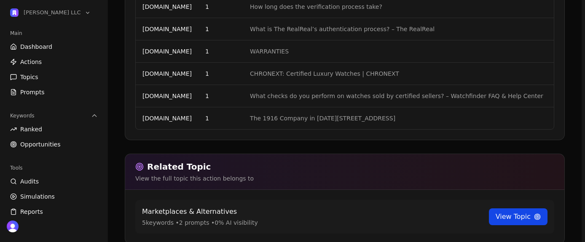
scroll to position [1081, 0]
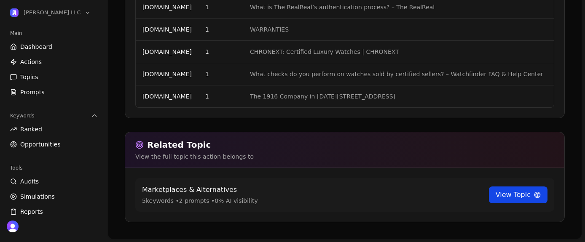
click at [520, 191] on link "View Topic" at bounding box center [518, 195] width 59 height 17
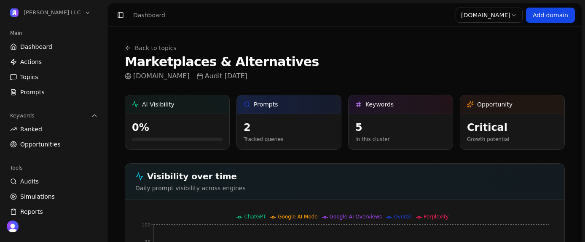
click at [139, 49] on link "Back to topics" at bounding box center [151, 48] width 52 height 8
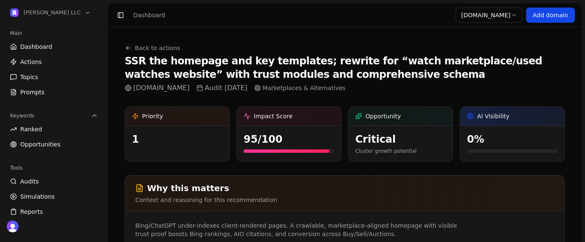
click at [152, 49] on link "Back to actions" at bounding box center [152, 48] width 55 height 8
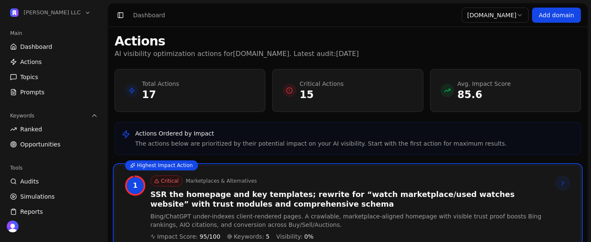
click at [474, 16] on html "[PERSON_NAME] LLC Main Dashboard Actions Topics Prompts Keywords Ranked Opportu…" at bounding box center [295, 121] width 591 height 242
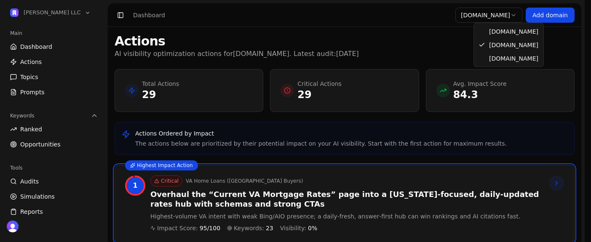
click at [498, 15] on html "[PERSON_NAME] LLC Main Dashboard Actions Topics Prompts Keywords Ranked Opportu…" at bounding box center [295, 121] width 591 height 242
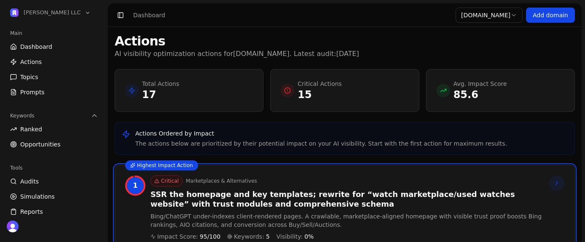
click at [479, 16] on html "[PERSON_NAME] LLC Main Dashboard Actions Topics Prompts Keywords Ranked Opportu…" at bounding box center [292, 121] width 585 height 242
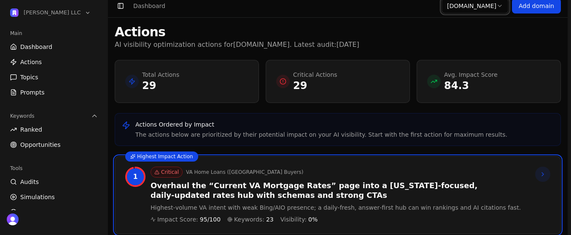
scroll to position [19, 0]
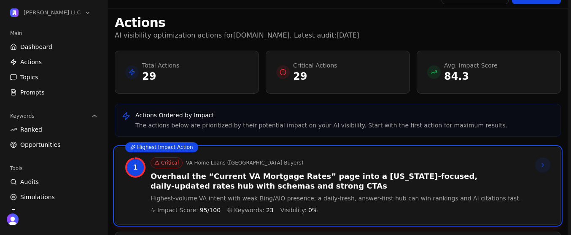
click at [373, 169] on div "Critical VA Home Loans ([GEOGRAPHIC_DATA] Buyers) Overhaul the “Current VA Mort…" at bounding box center [339, 185] width 378 height 57
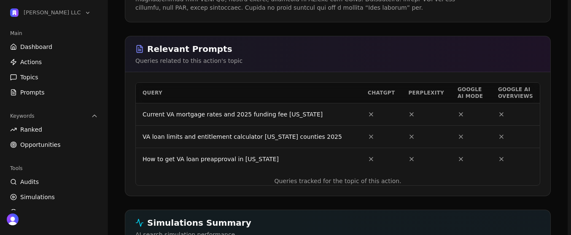
scroll to position [404, 0]
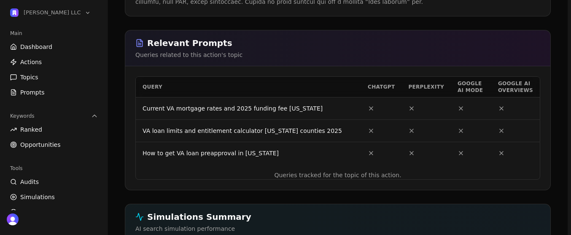
click at [344, 171] on caption "Queries tracked for the topic of this action." at bounding box center [338, 175] width 404 height 8
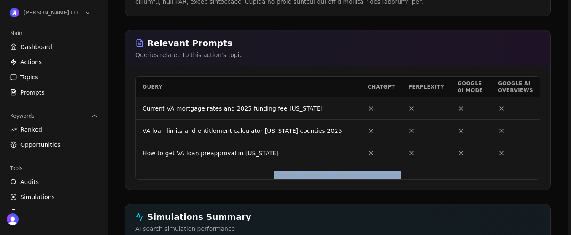
click at [345, 171] on caption "Queries tracked for the topic of this action." at bounding box center [338, 175] width 404 height 8
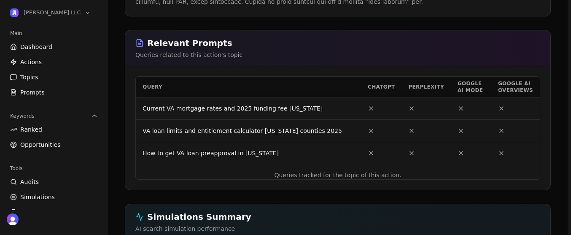
click at [374, 150] on icon at bounding box center [371, 153] width 7 height 7
click at [508, 142] on td at bounding box center [515, 153] width 48 height 22
click at [503, 151] on icon at bounding box center [500, 152] width 3 height 3
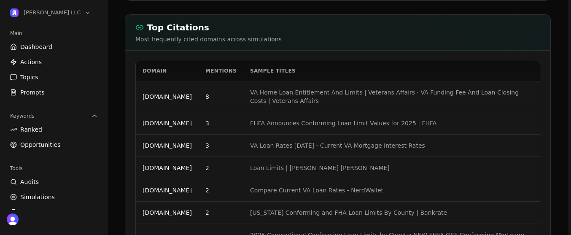
scroll to position [684, 0]
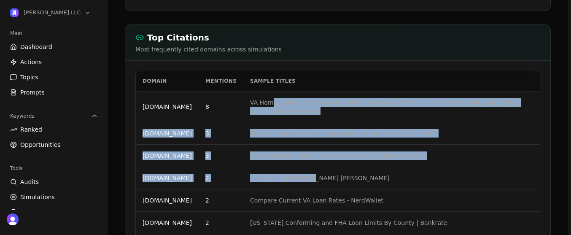
drag, startPoint x: 322, startPoint y: 148, endPoint x: 332, endPoint y: 167, distance: 21.9
click at [332, 167] on td "Loan Limits | [PERSON_NAME] [PERSON_NAME]" at bounding box center [391, 178] width 296 height 22
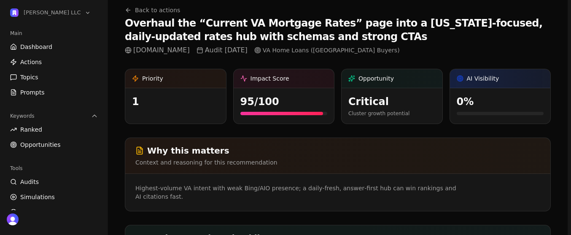
scroll to position [0, 0]
